Goal: Information Seeking & Learning: Learn about a topic

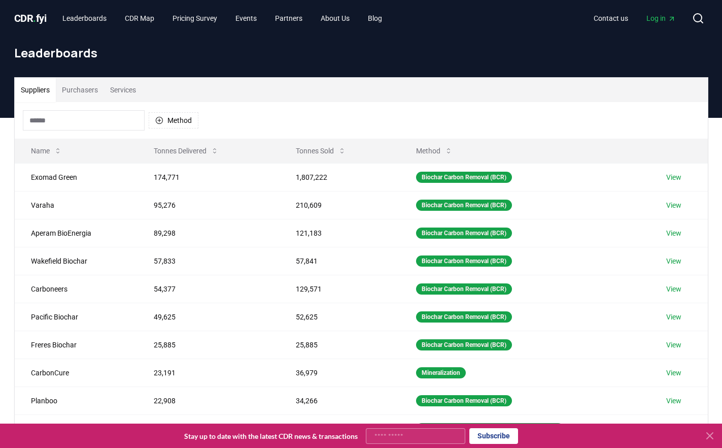
drag, startPoint x: 1, startPoint y: 85, endPoint x: -15, endPoint y: 101, distance: 22.6
click at [52, 233] on td "Aperam BioEnergia" at bounding box center [76, 233] width 123 height 28
click at [677, 231] on link "View" at bounding box center [673, 233] width 15 height 10
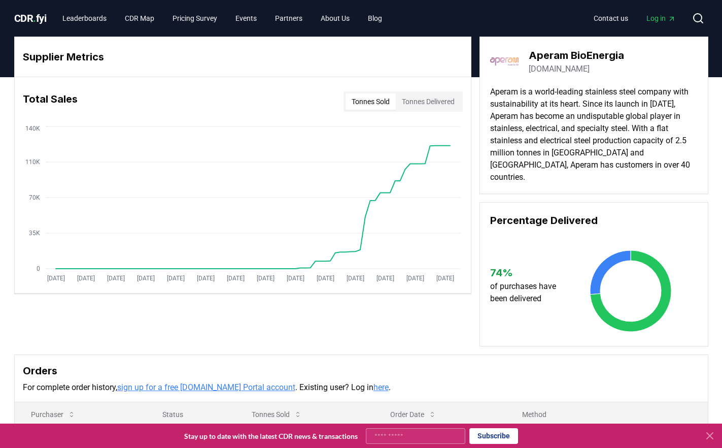
click at [422, 102] on button "Tonnes Delivered" at bounding box center [428, 101] width 65 height 16
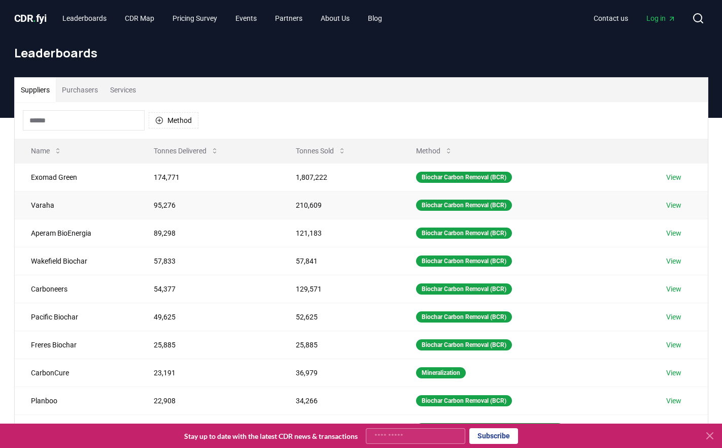
click at [676, 205] on link "View" at bounding box center [673, 205] width 15 height 10
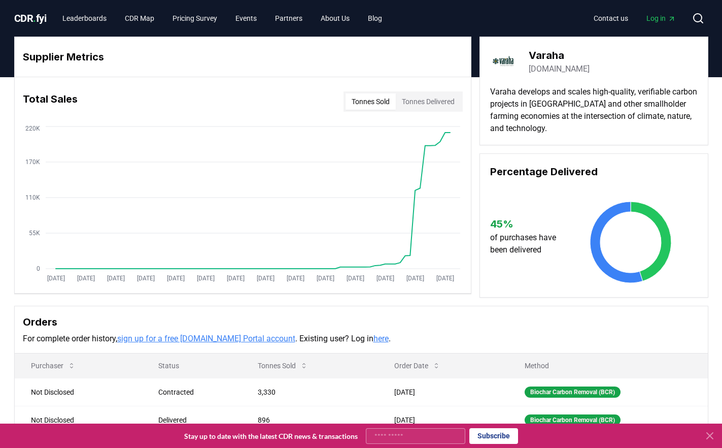
click at [414, 99] on button "Tonnes Delivered" at bounding box center [428, 101] width 65 height 16
click at [85, 18] on link "Leaderboards" at bounding box center [84, 18] width 60 height 18
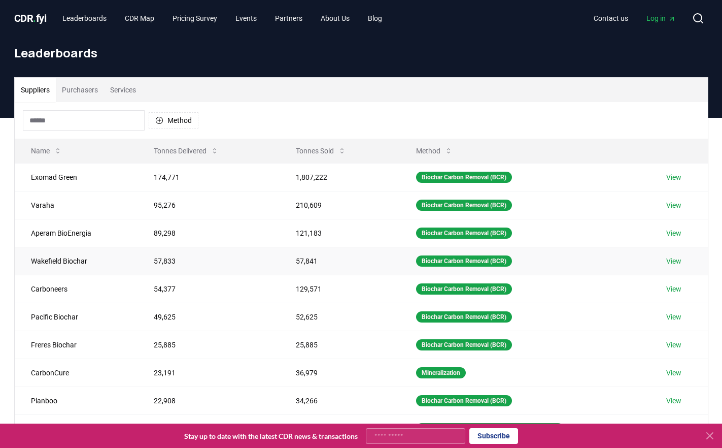
click at [65, 259] on td "Wakefield Biochar" at bounding box center [76, 261] width 123 height 28
click at [675, 261] on link "View" at bounding box center [673, 261] width 15 height 10
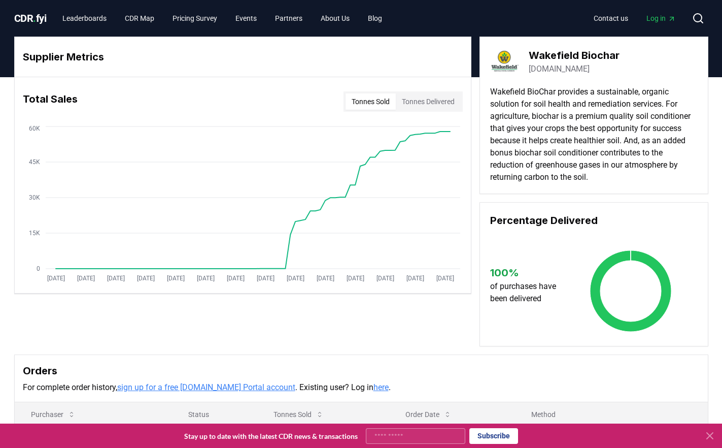
click at [438, 99] on button "Tonnes Delivered" at bounding box center [428, 101] width 65 height 16
click at [436, 100] on button "Tonnes Delivered" at bounding box center [428, 101] width 65 height 16
click at [419, 99] on button "Tonnes Delivered" at bounding box center [428, 101] width 65 height 16
click at [417, 98] on button "Tonnes Delivered" at bounding box center [428, 101] width 65 height 16
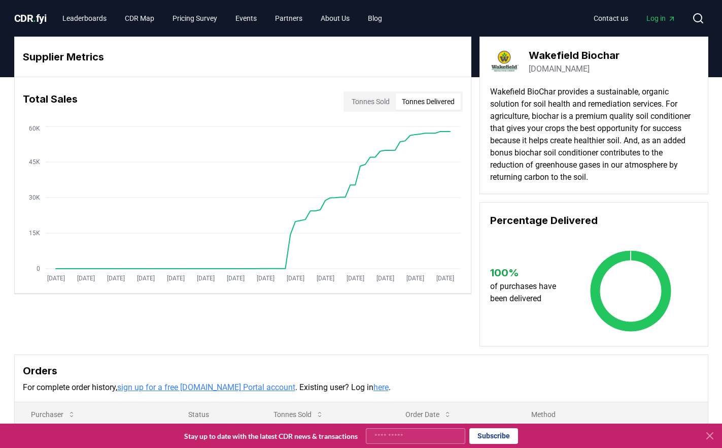
click at [558, 67] on link "[DOMAIN_NAME]" at bounding box center [559, 69] width 61 height 12
